Goal: Information Seeking & Learning: Learn about a topic

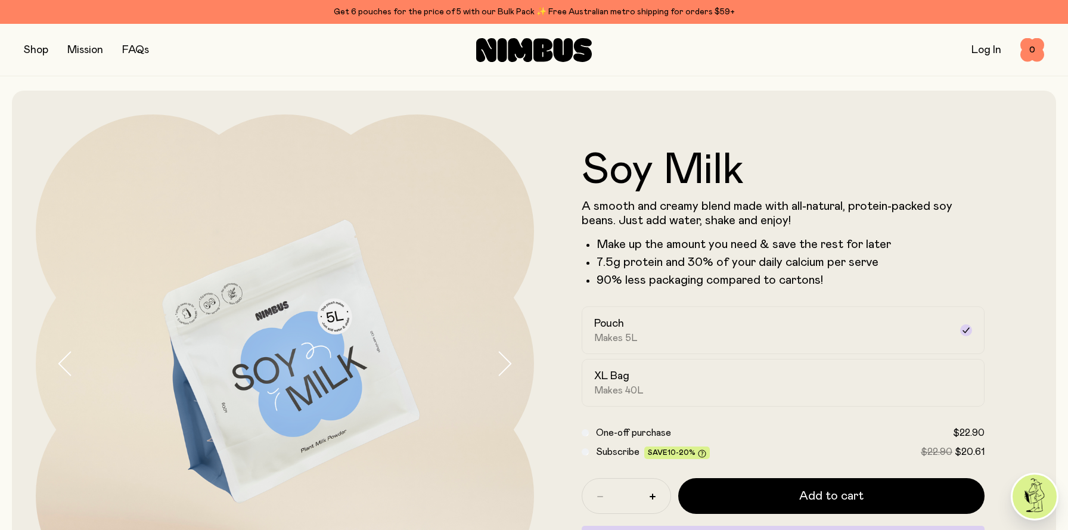
click at [46, 55] on button "button" at bounding box center [36, 50] width 24 height 17
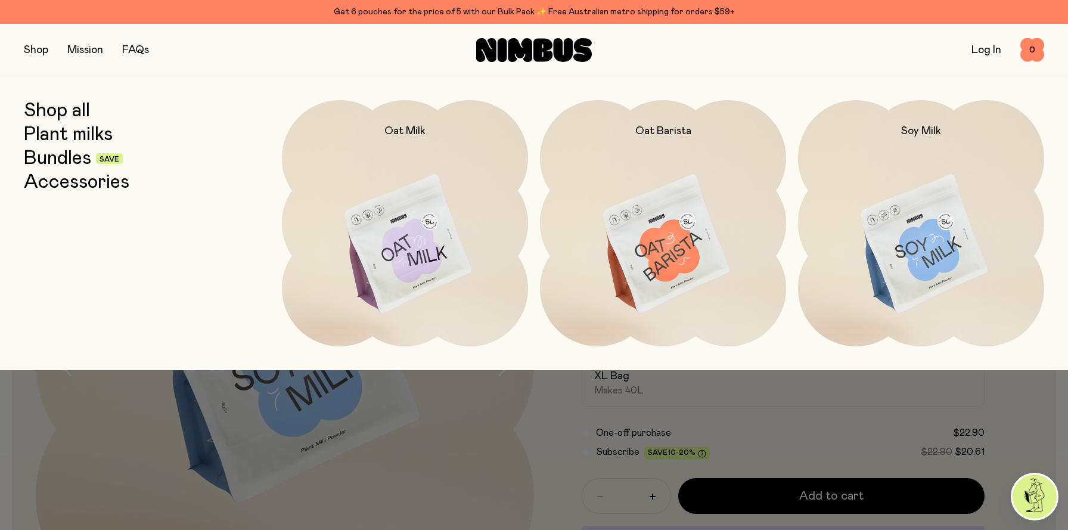
click at [77, 136] on link "Plant milks" at bounding box center [68, 134] width 89 height 21
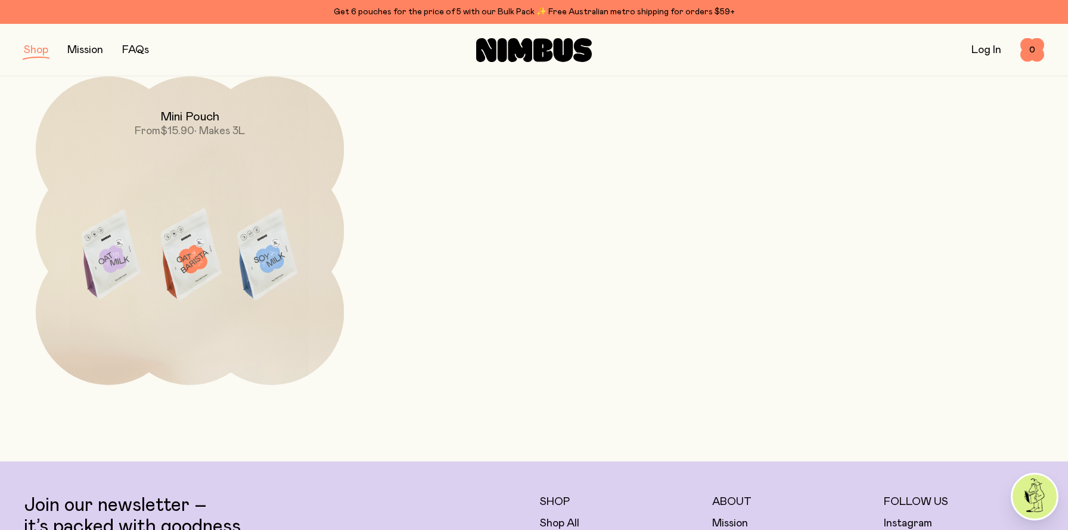
scroll to position [497, 0]
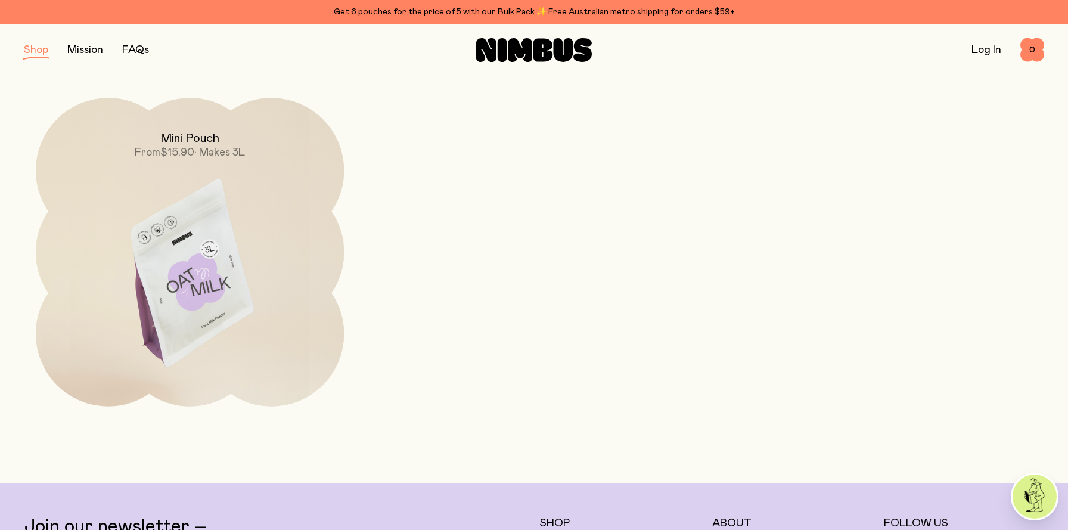
click at [173, 267] on img at bounding box center [190, 279] width 308 height 362
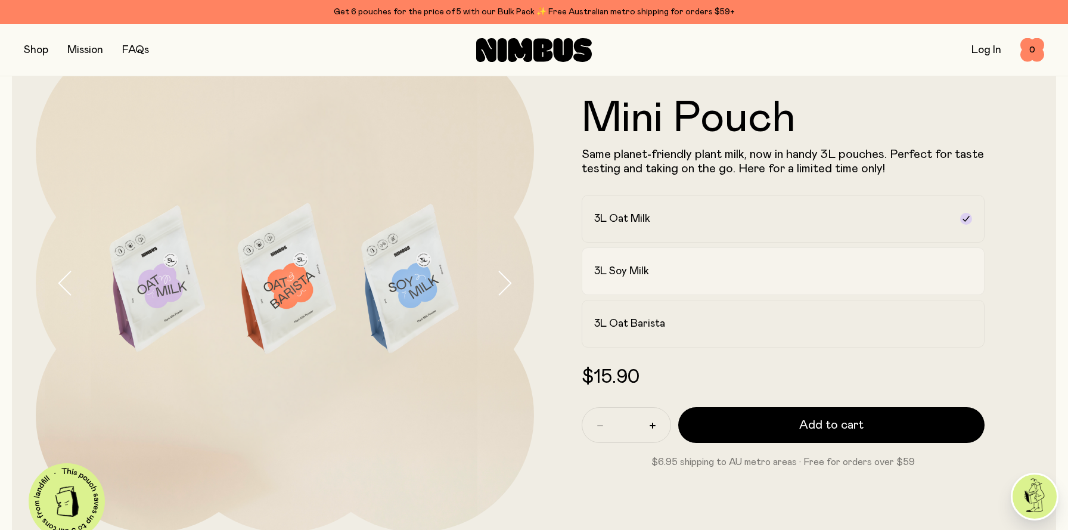
scroll to position [16, 0]
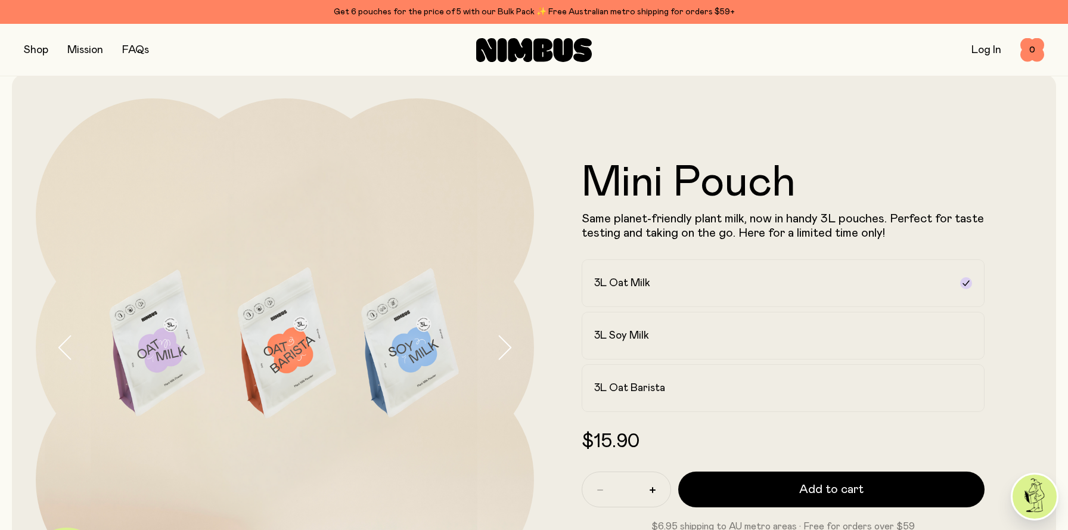
click at [44, 52] on button "button" at bounding box center [36, 50] width 24 height 17
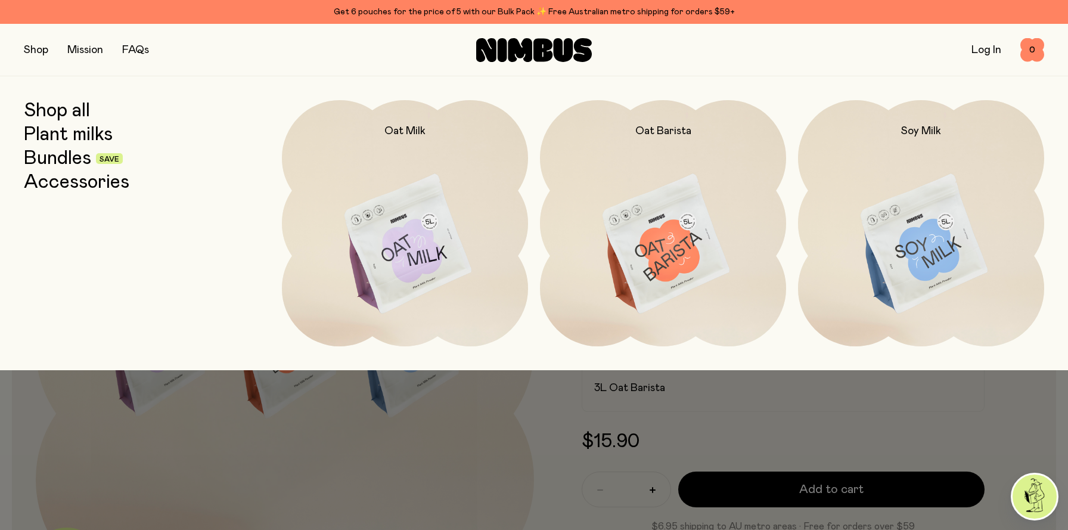
click at [53, 181] on link "Accessories" at bounding box center [77, 182] width 106 height 21
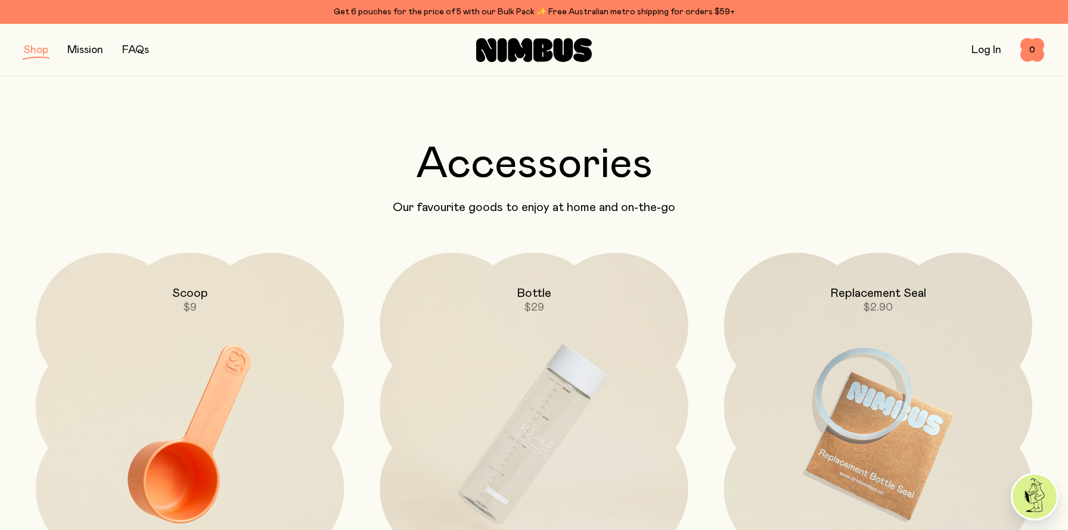
click at [43, 52] on button "button" at bounding box center [36, 50] width 24 height 17
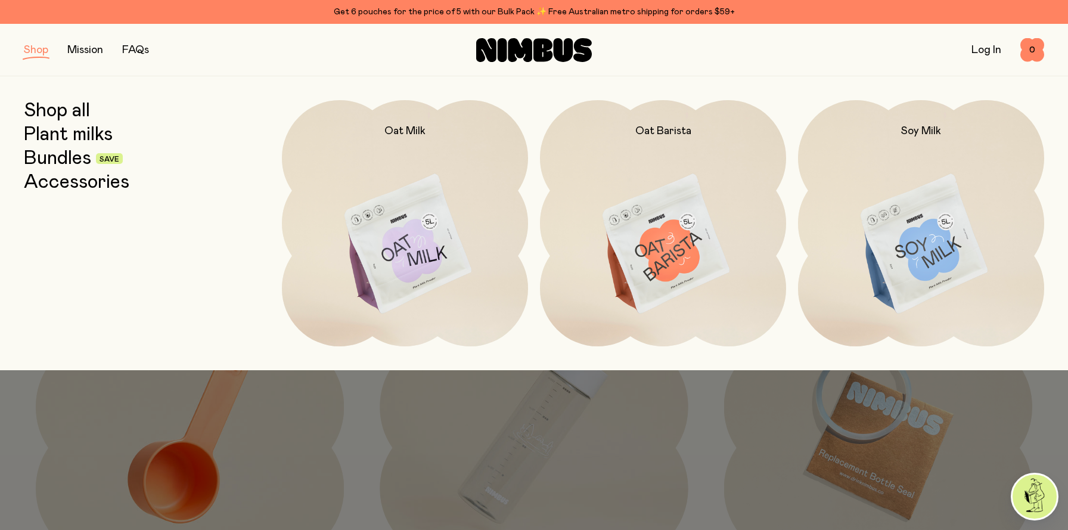
click at [55, 107] on link "Shop all" at bounding box center [57, 110] width 66 height 21
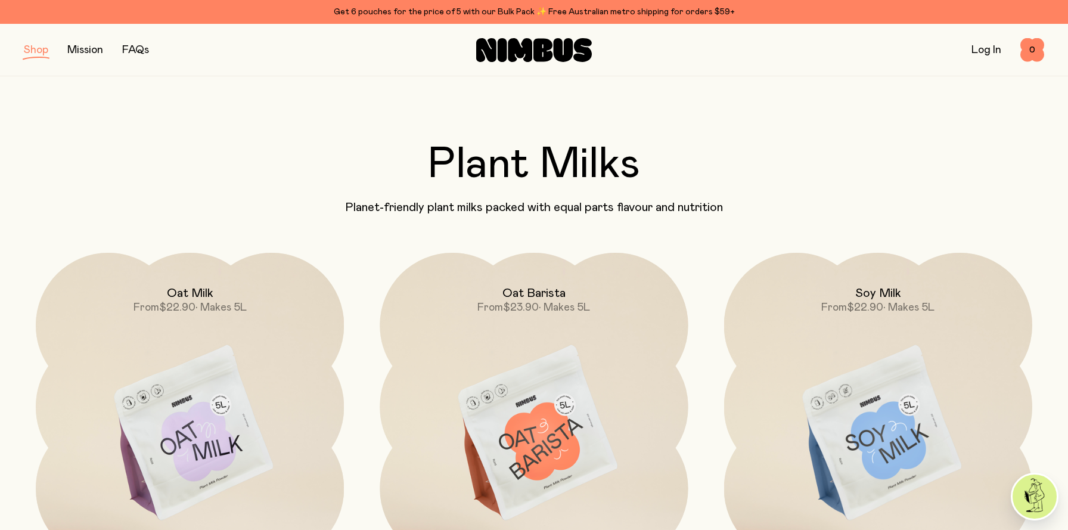
click at [147, 52] on link "FAQs" at bounding box center [135, 50] width 27 height 11
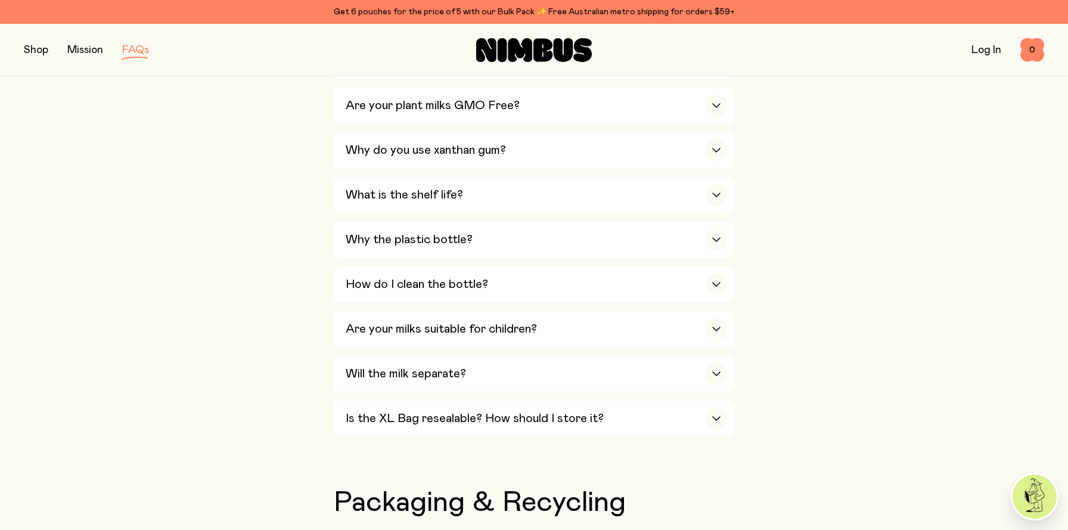
scroll to position [770, 0]
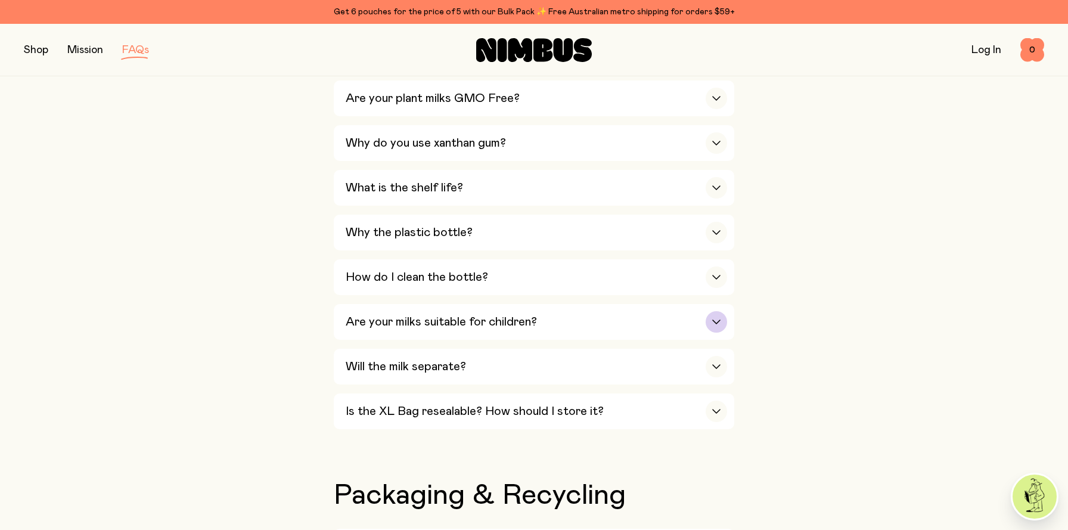
click at [714, 324] on icon "button" at bounding box center [717, 322] width 10 height 5
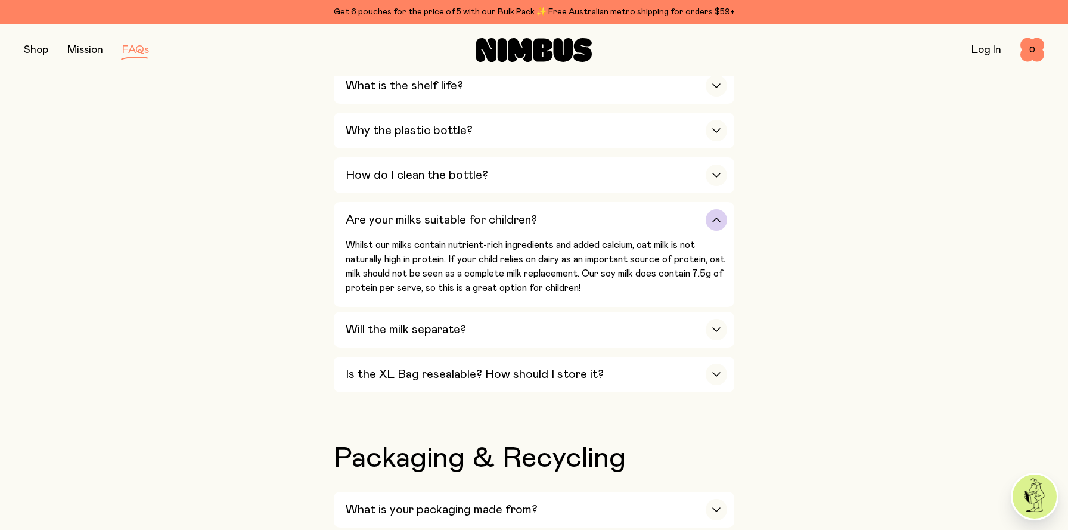
scroll to position [935, 0]
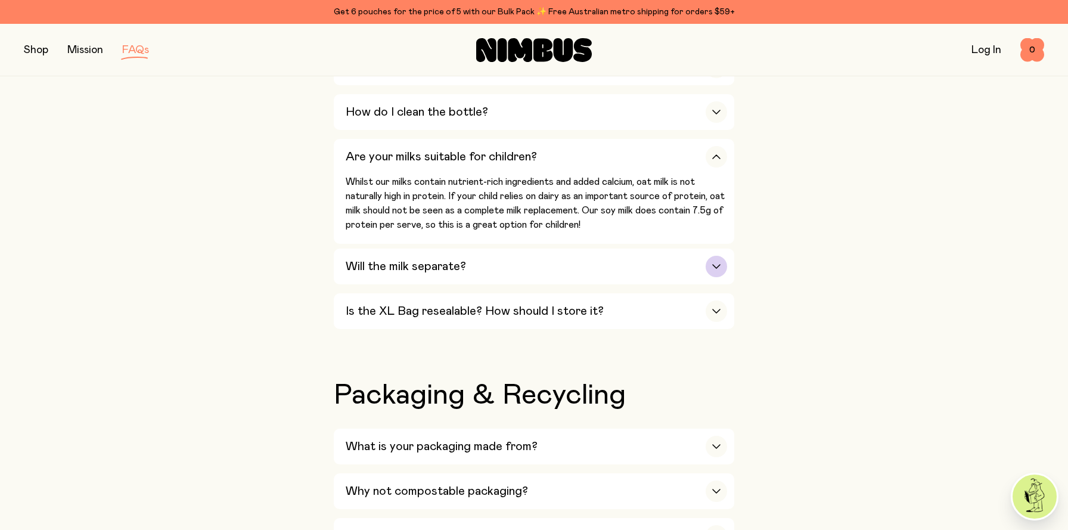
click at [715, 269] on icon "button" at bounding box center [717, 266] width 10 height 5
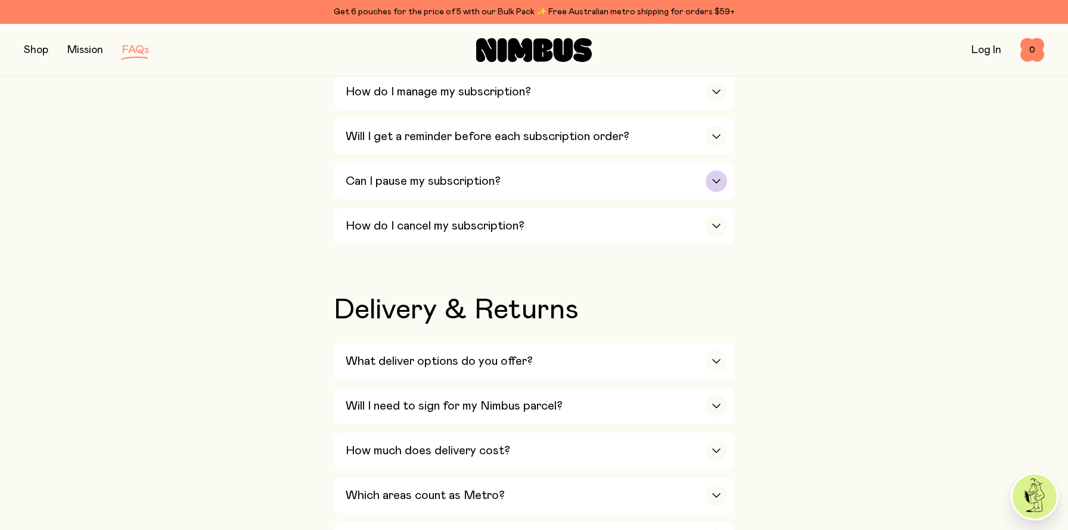
scroll to position [1729, 0]
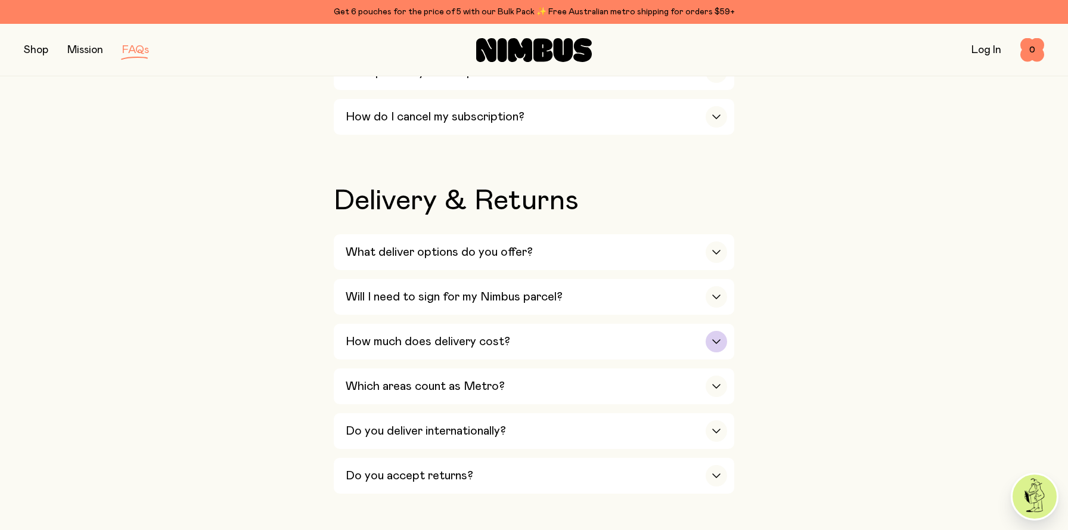
click at [715, 346] on div "button" at bounding box center [716, 341] width 21 height 21
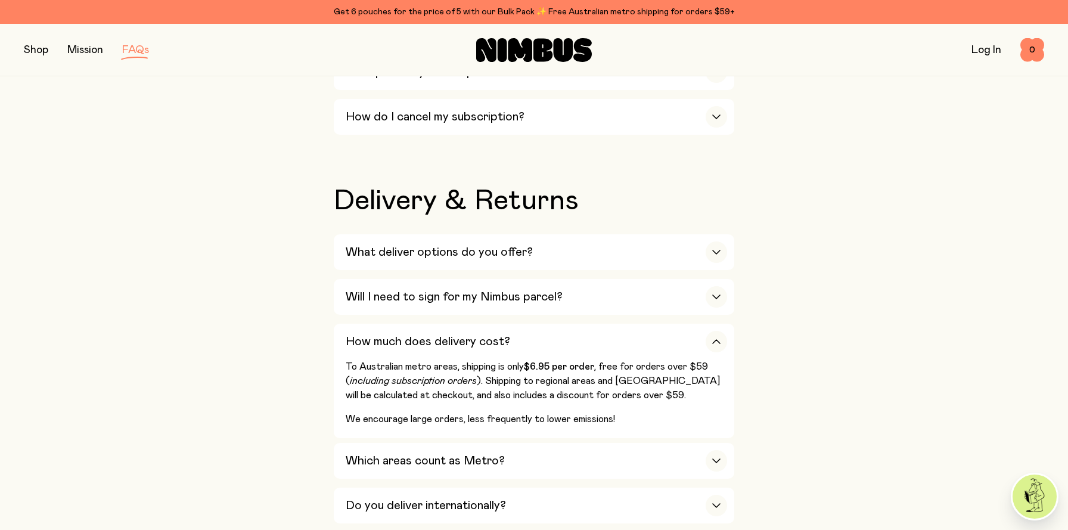
click at [38, 52] on button "button" at bounding box center [36, 50] width 24 height 17
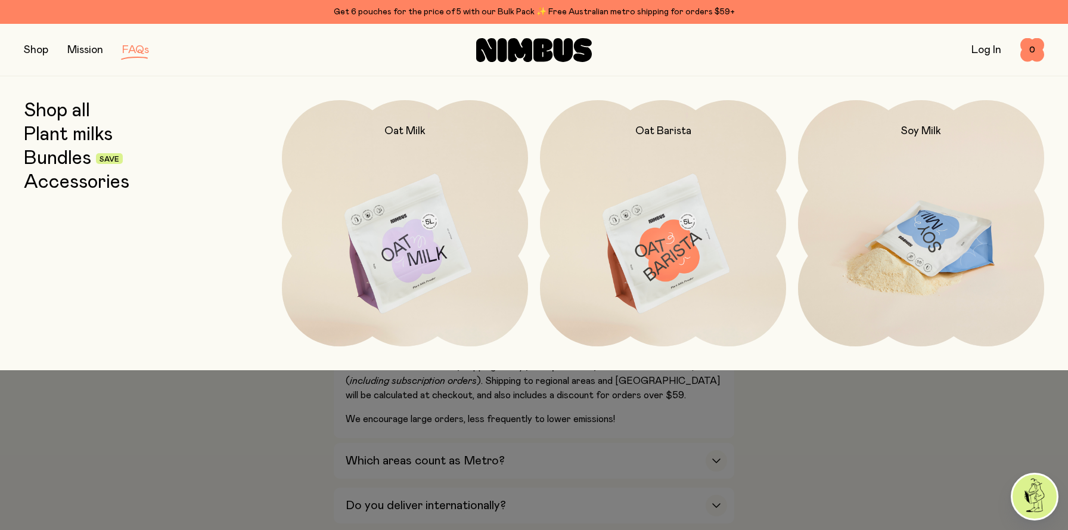
click at [946, 250] on img at bounding box center [921, 244] width 246 height 289
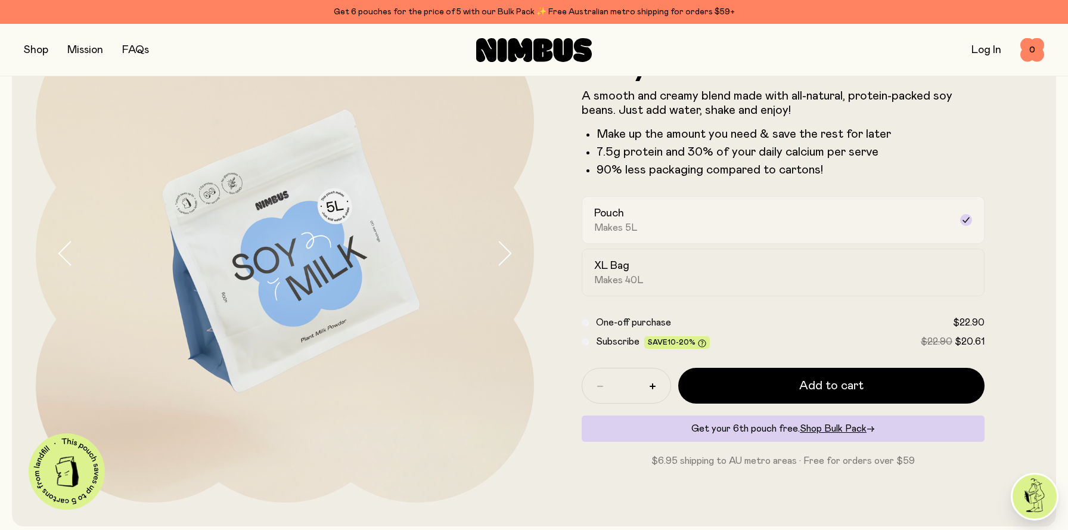
scroll to position [136, 0]
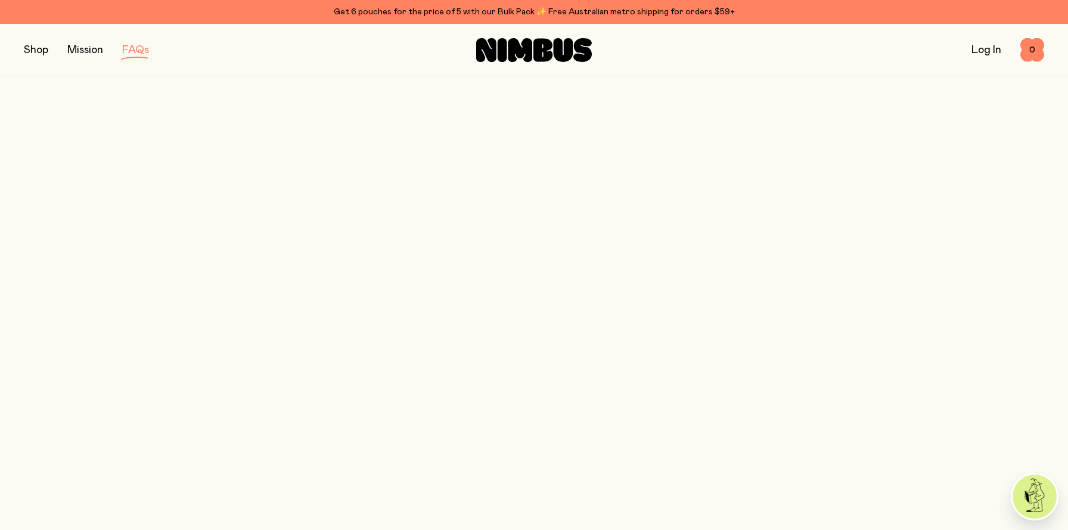
scroll to position [1729, 0]
